Goal: Navigation & Orientation: Find specific page/section

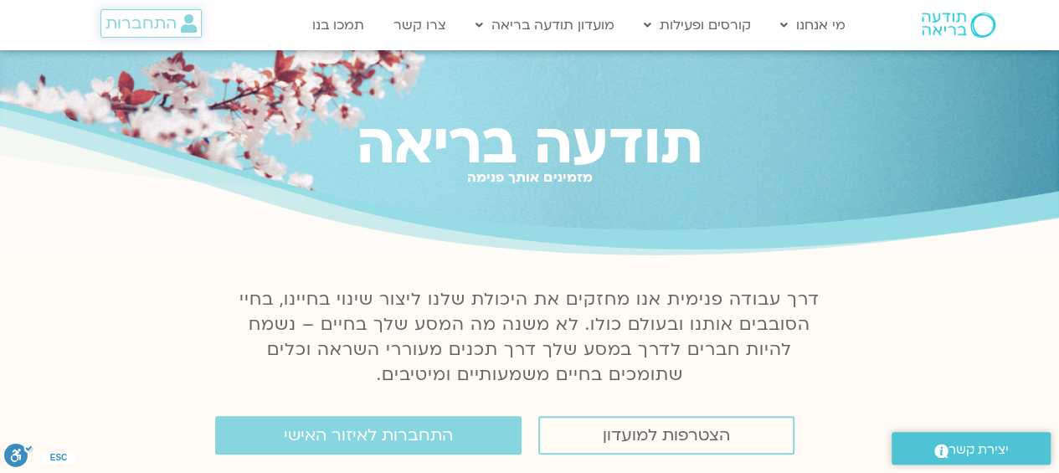
click at [165, 23] on span "התחברות" at bounding box center [140, 23] width 71 height 18
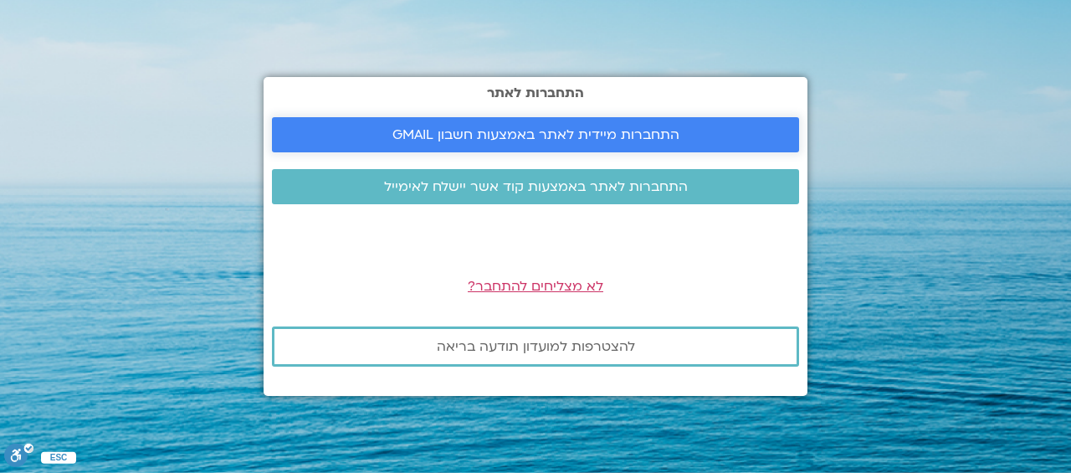
click at [639, 138] on span "התחברות מיידית לאתר באמצעות חשבון GMAIL" at bounding box center [535, 134] width 287 height 15
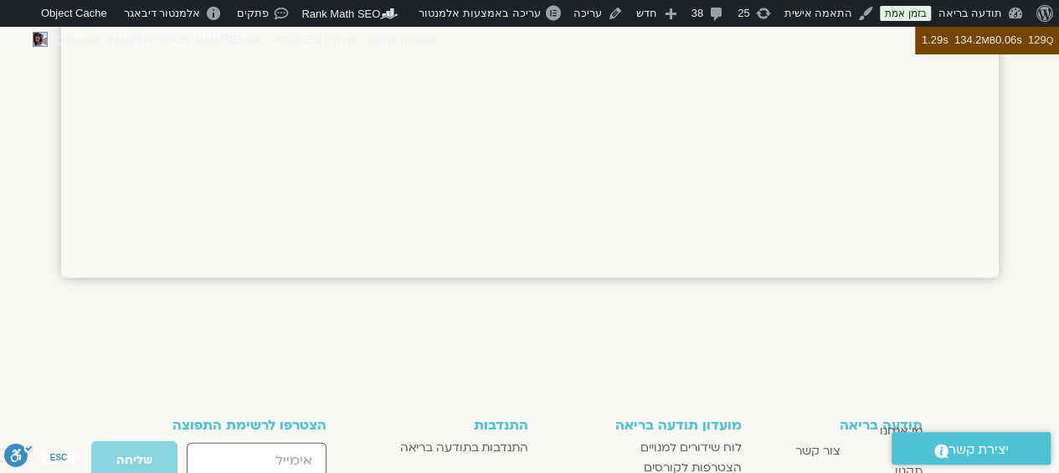
scroll to position [2057, 0]
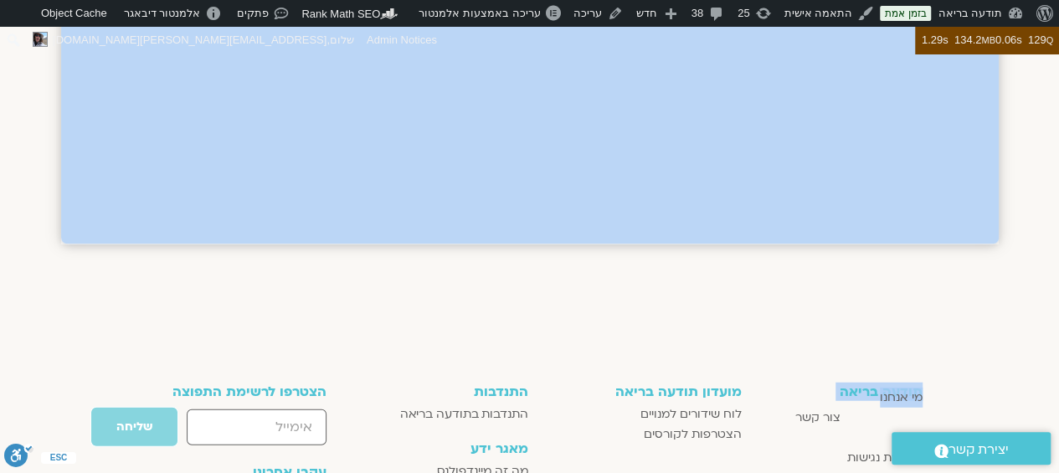
drag, startPoint x: 790, startPoint y: 322, endPoint x: 804, endPoint y: 231, distance: 92.3
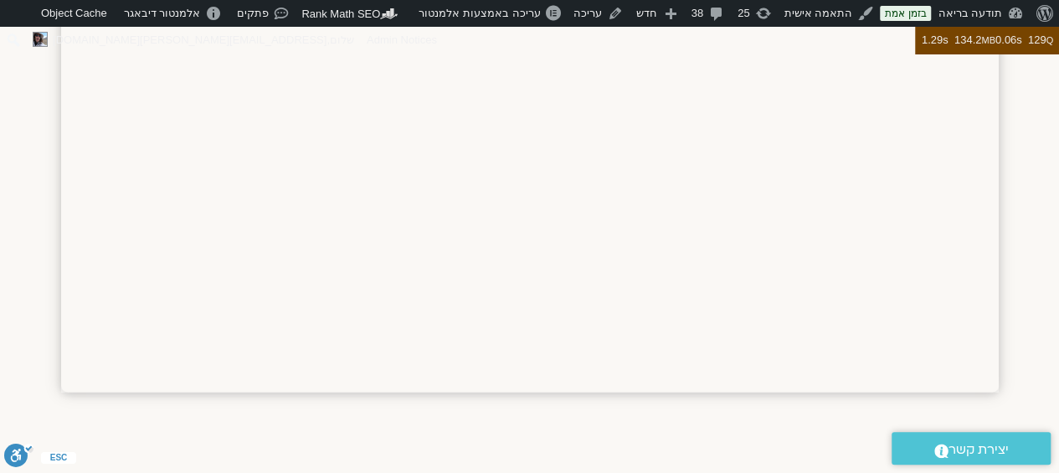
scroll to position [1889, 0]
